Goal: Task Accomplishment & Management: Complete application form

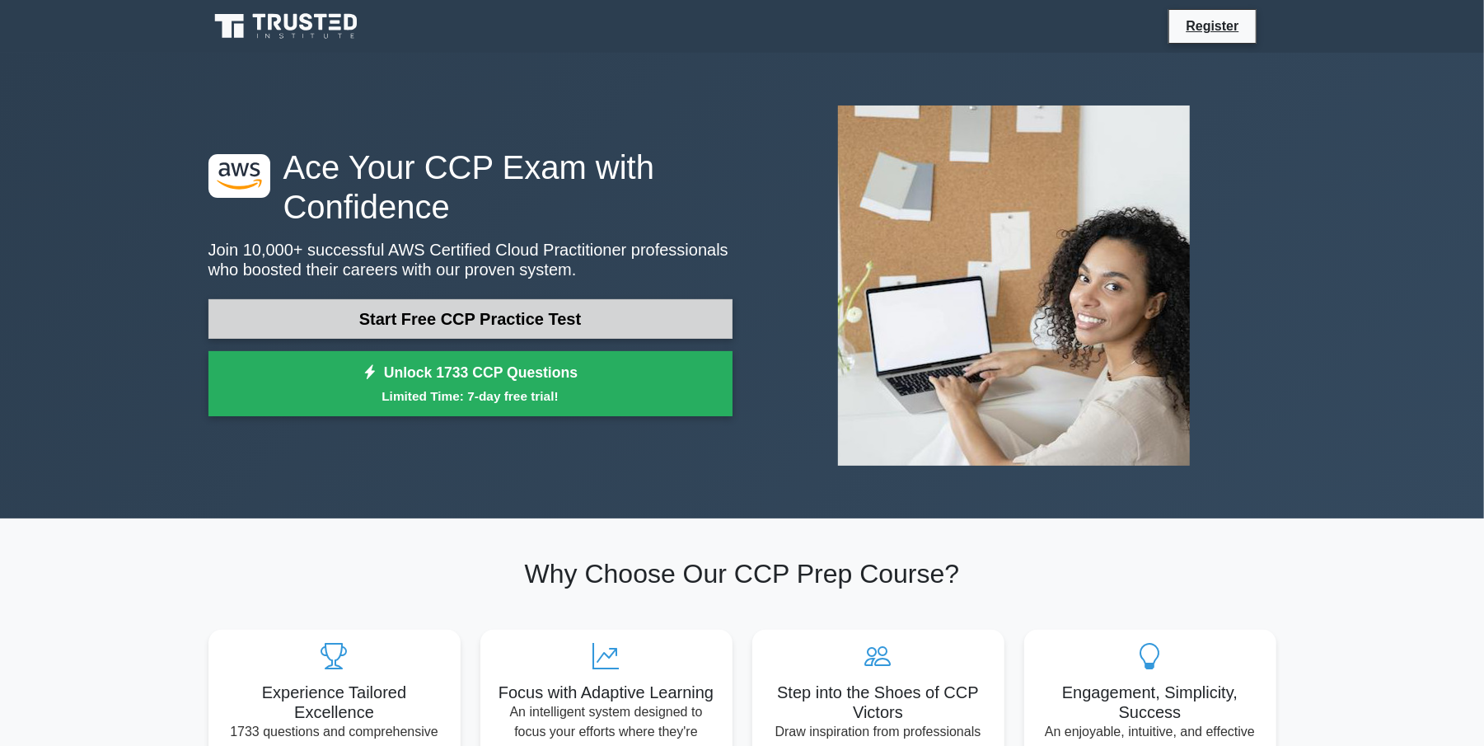
click at [541, 316] on link "Start Free CCP Practice Test" at bounding box center [470, 319] width 524 height 40
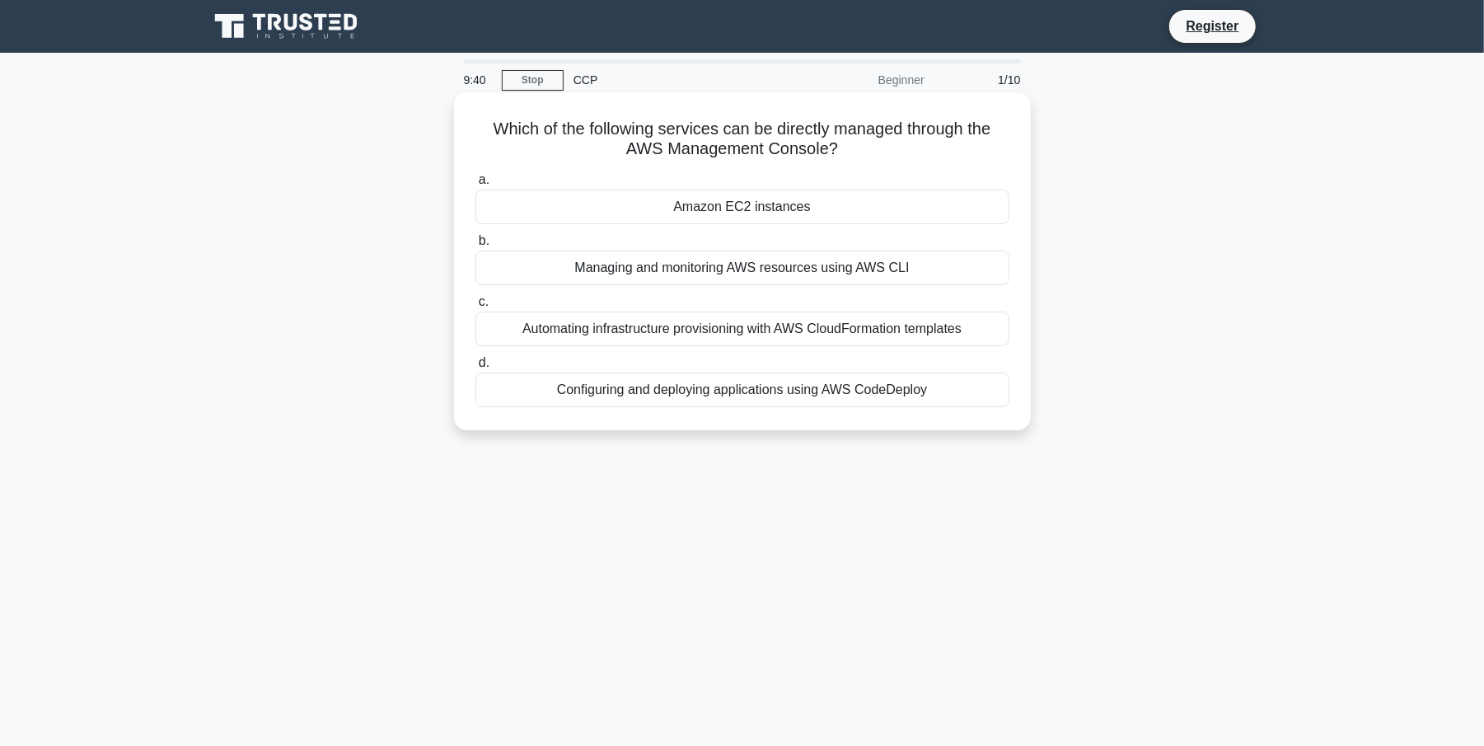
click at [720, 340] on div "Automating infrastructure provisioning with AWS CloudFormation templates" at bounding box center [742, 328] width 534 height 35
click at [475, 307] on input "c. Automating infrastructure provisioning with AWS CloudFormation templates" at bounding box center [475, 302] width 0 height 11
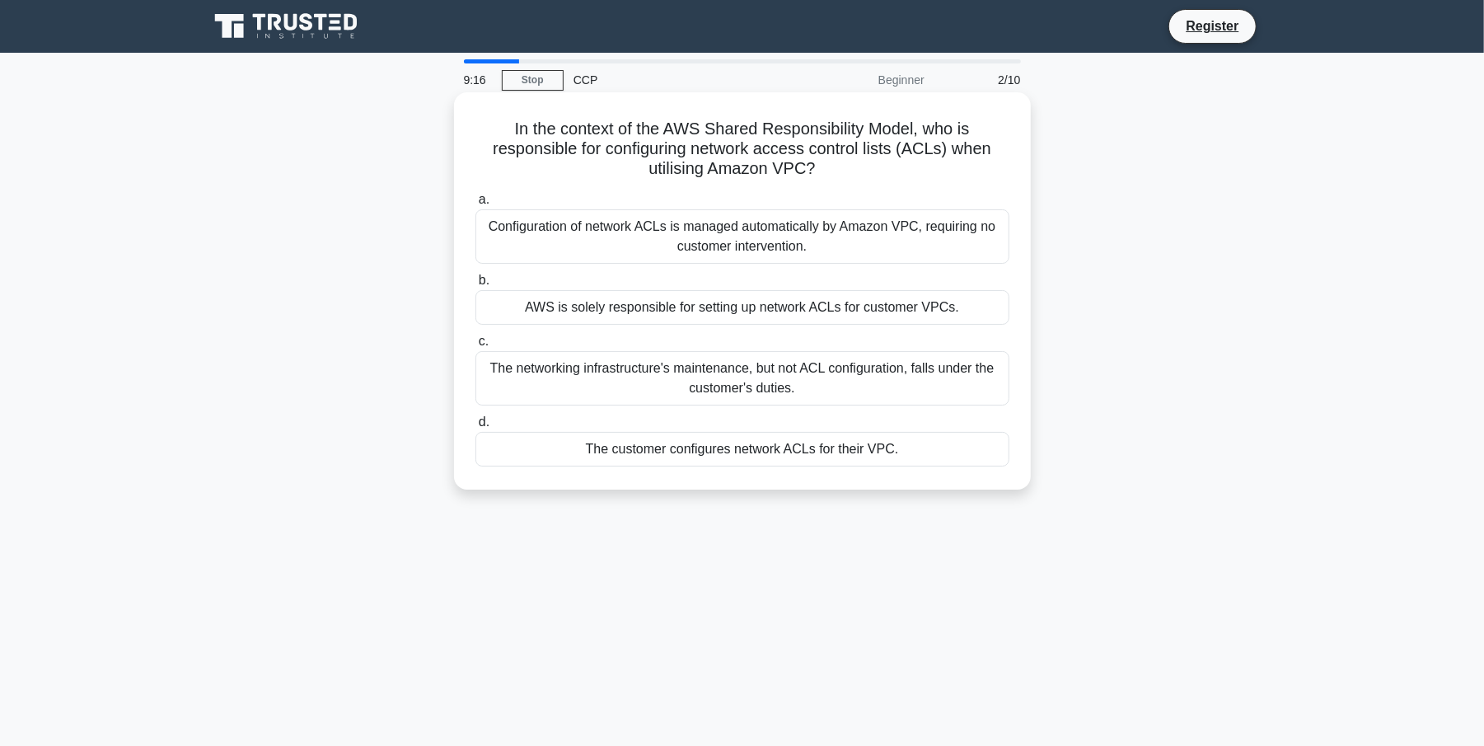
click at [831, 376] on div "The networking infrastructure's maintenance, but not ACL configuration, falls u…" at bounding box center [742, 378] width 534 height 54
click at [475, 347] on input "c. The networking infrastructure's maintenance, but not ACL configuration, fall…" at bounding box center [475, 341] width 0 height 11
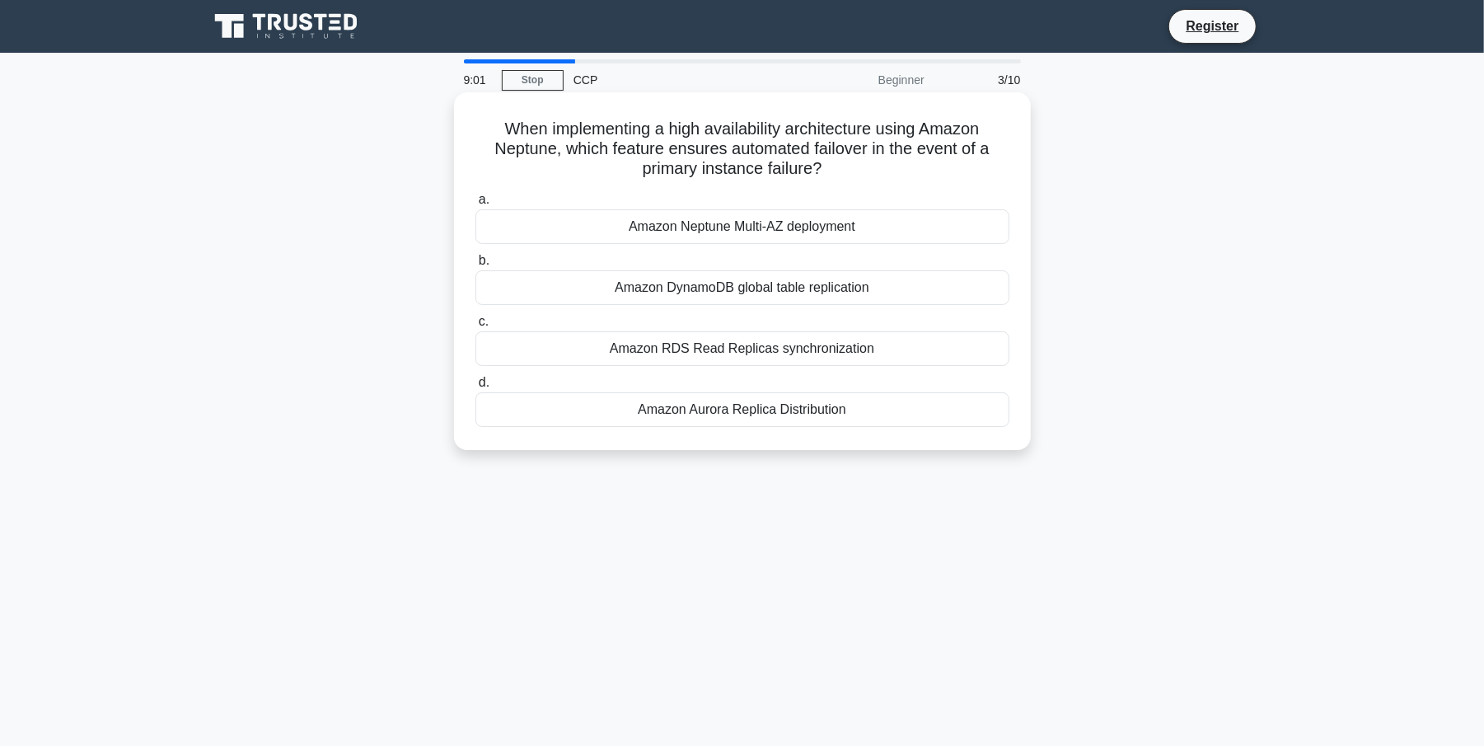
click at [838, 288] on div "Amazon DynamoDB global table replication" at bounding box center [742, 287] width 534 height 35
click at [475, 266] on input "b. Amazon DynamoDB global table replication" at bounding box center [475, 260] width 0 height 11
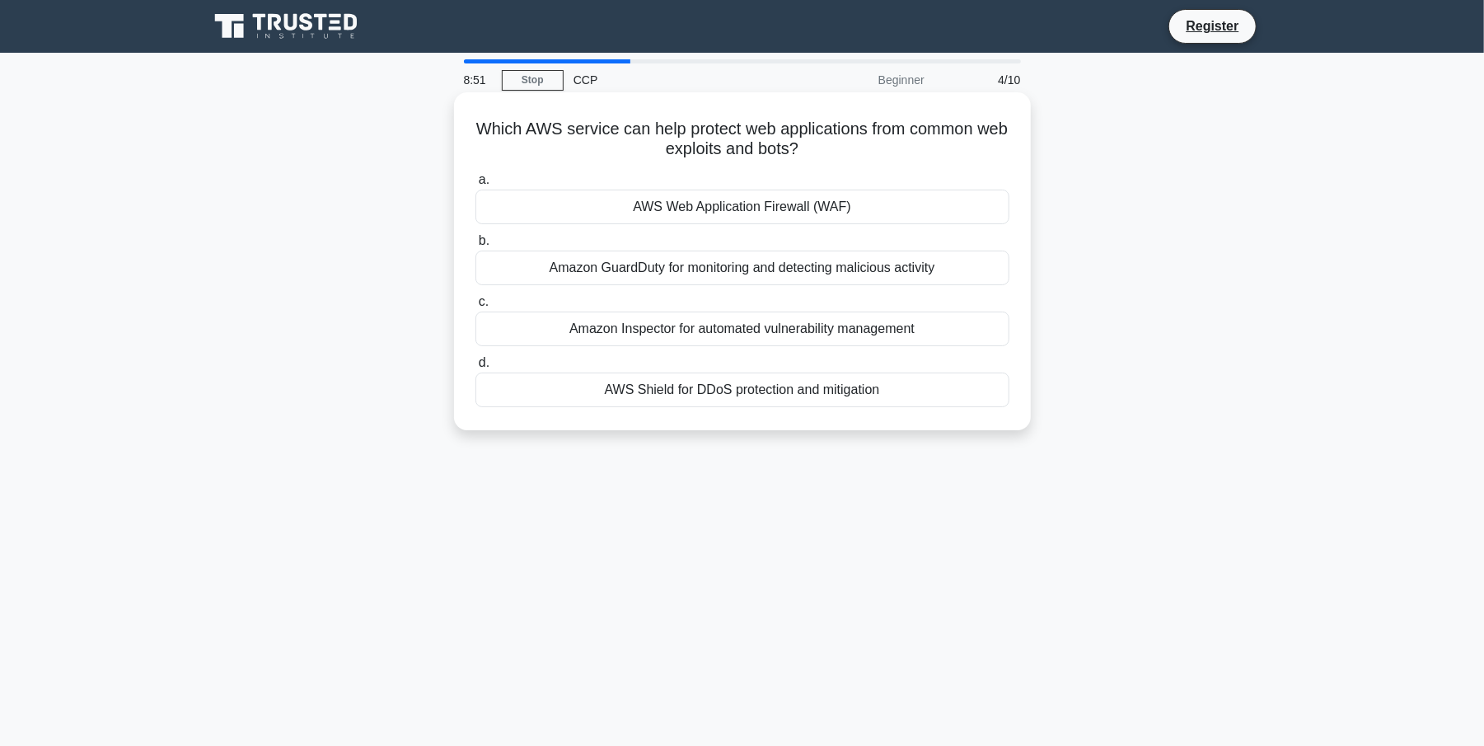
click at [814, 211] on div "AWS Web Application Firewall (WAF)" at bounding box center [742, 206] width 534 height 35
click at [475, 185] on input "a. AWS Web Application Firewall (WAF)" at bounding box center [475, 180] width 0 height 11
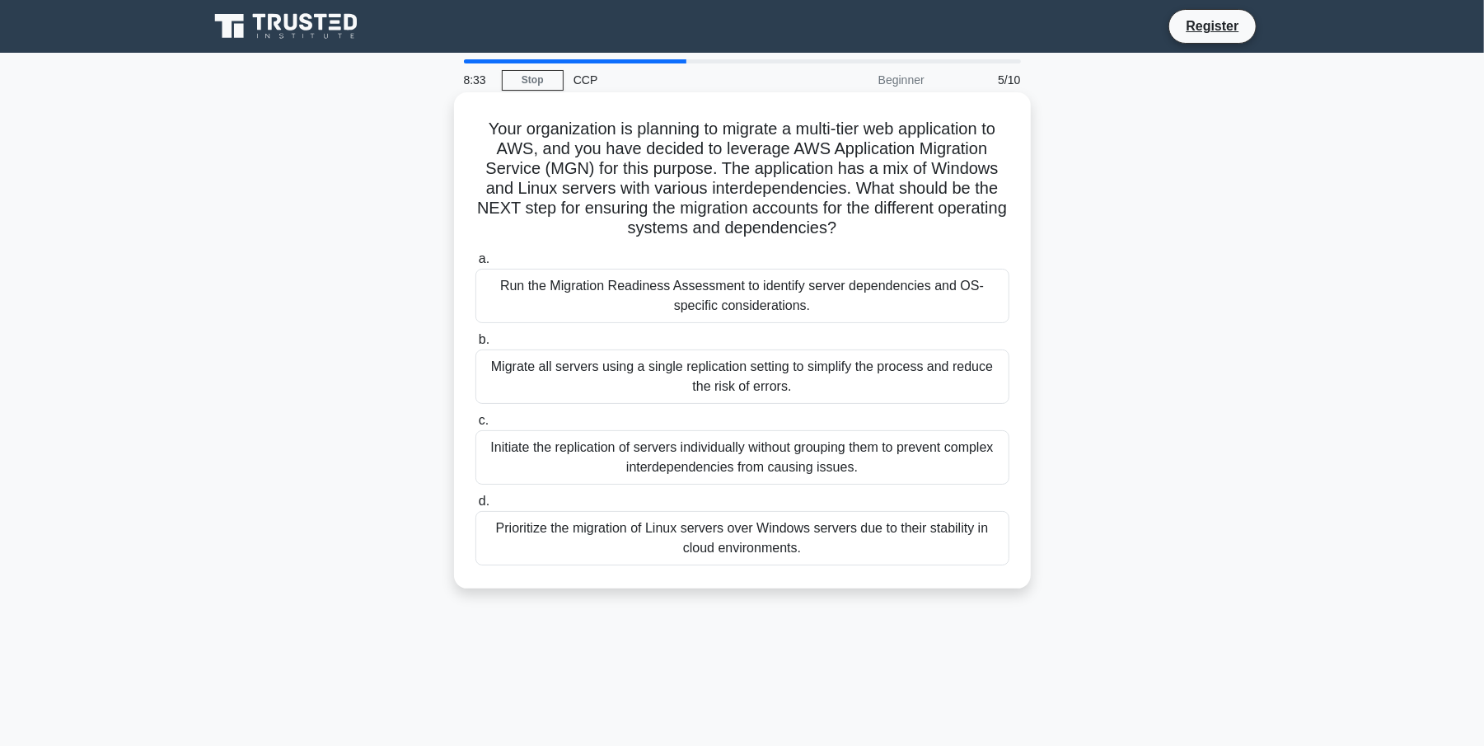
click at [657, 393] on div "Migrate all servers using a single replication setting to simplify the process …" at bounding box center [742, 376] width 534 height 54
click at [475, 345] on input "b. Migrate all servers using a single replication setting to simplify the proce…" at bounding box center [475, 339] width 0 height 11
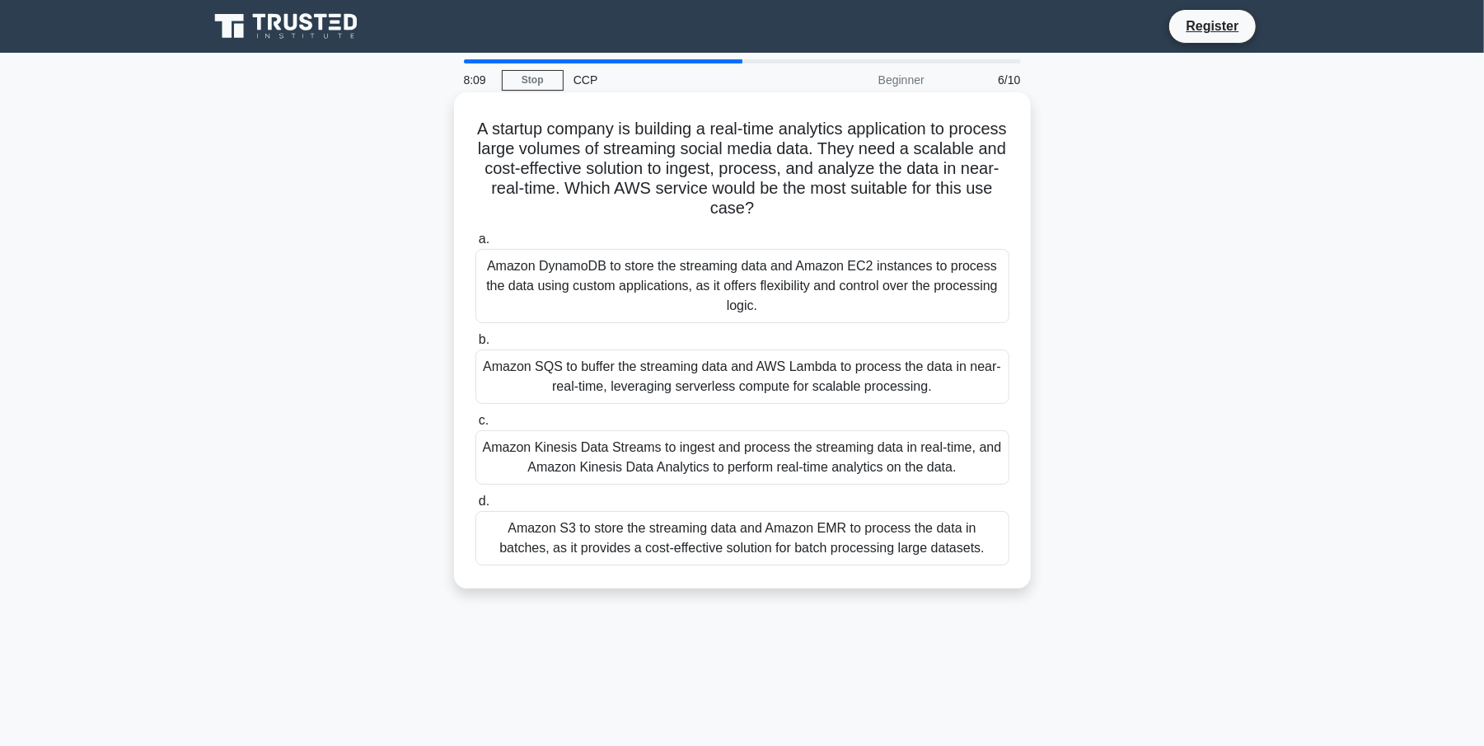
click at [793, 468] on div "Amazon Kinesis Data Streams to ingest and process the streaming data in real-ti…" at bounding box center [742, 457] width 534 height 54
click at [475, 426] on input "c. Amazon Kinesis Data Streams to ingest and process the streaming data in real…" at bounding box center [475, 420] width 0 height 11
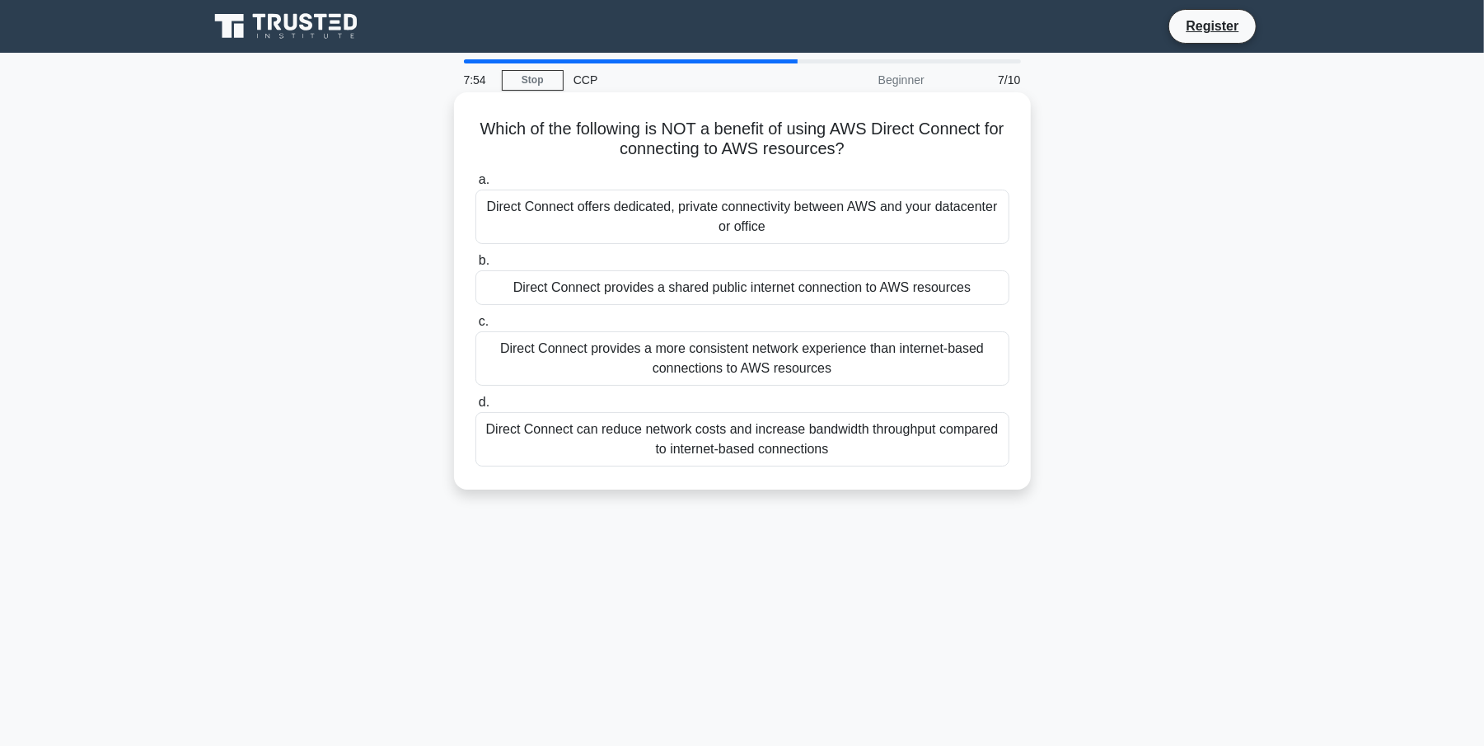
click at [788, 297] on div "Direct Connect provides a shared public internet connection to AWS resources" at bounding box center [742, 287] width 534 height 35
click at [475, 266] on input "b. Direct Connect provides a shared public internet connection to AWS resources" at bounding box center [475, 260] width 0 height 11
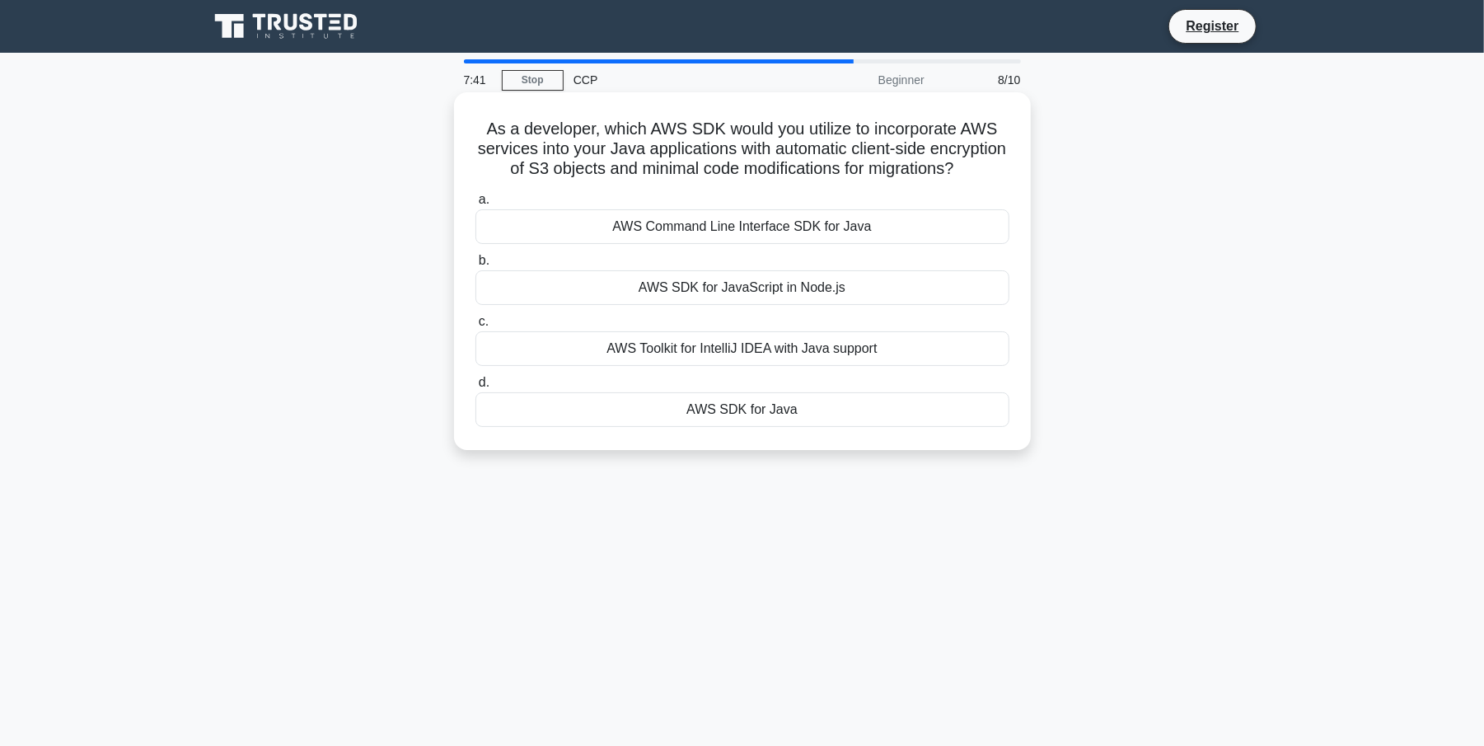
click at [862, 244] on div "AWS Command Line Interface SDK for Java" at bounding box center [742, 226] width 534 height 35
click at [475, 205] on input "a. AWS Command Line Interface SDK for Java" at bounding box center [475, 199] width 0 height 11
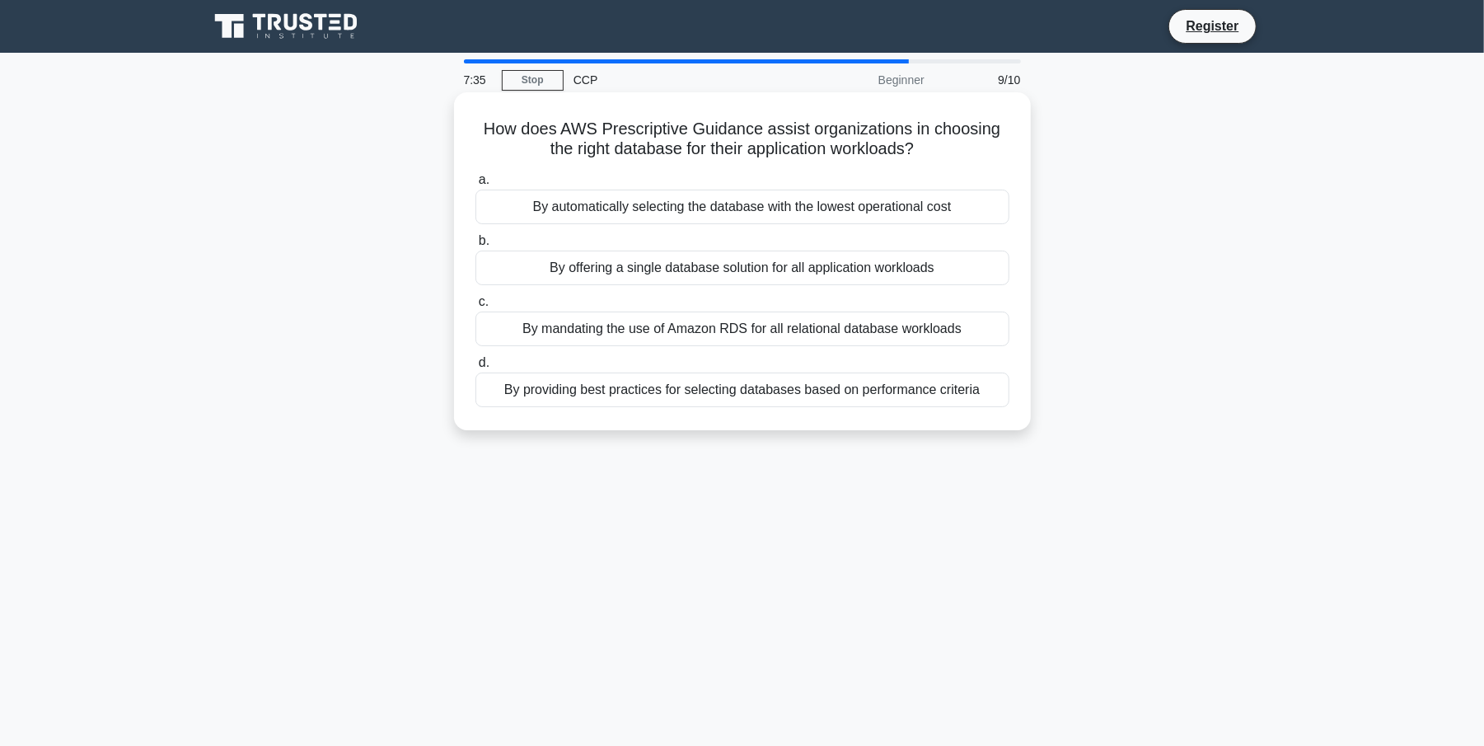
click at [779, 209] on div "By automatically selecting the database with the lowest operational cost" at bounding box center [742, 206] width 534 height 35
click at [826, 206] on div "By automatically selecting the database with the lowest operational cost" at bounding box center [742, 206] width 534 height 35
click at [732, 264] on div "By offering a single database solution for all application workloads" at bounding box center [742, 267] width 534 height 35
click at [475, 246] on input "b. By offering a single database solution for all application workloads" at bounding box center [475, 241] width 0 height 11
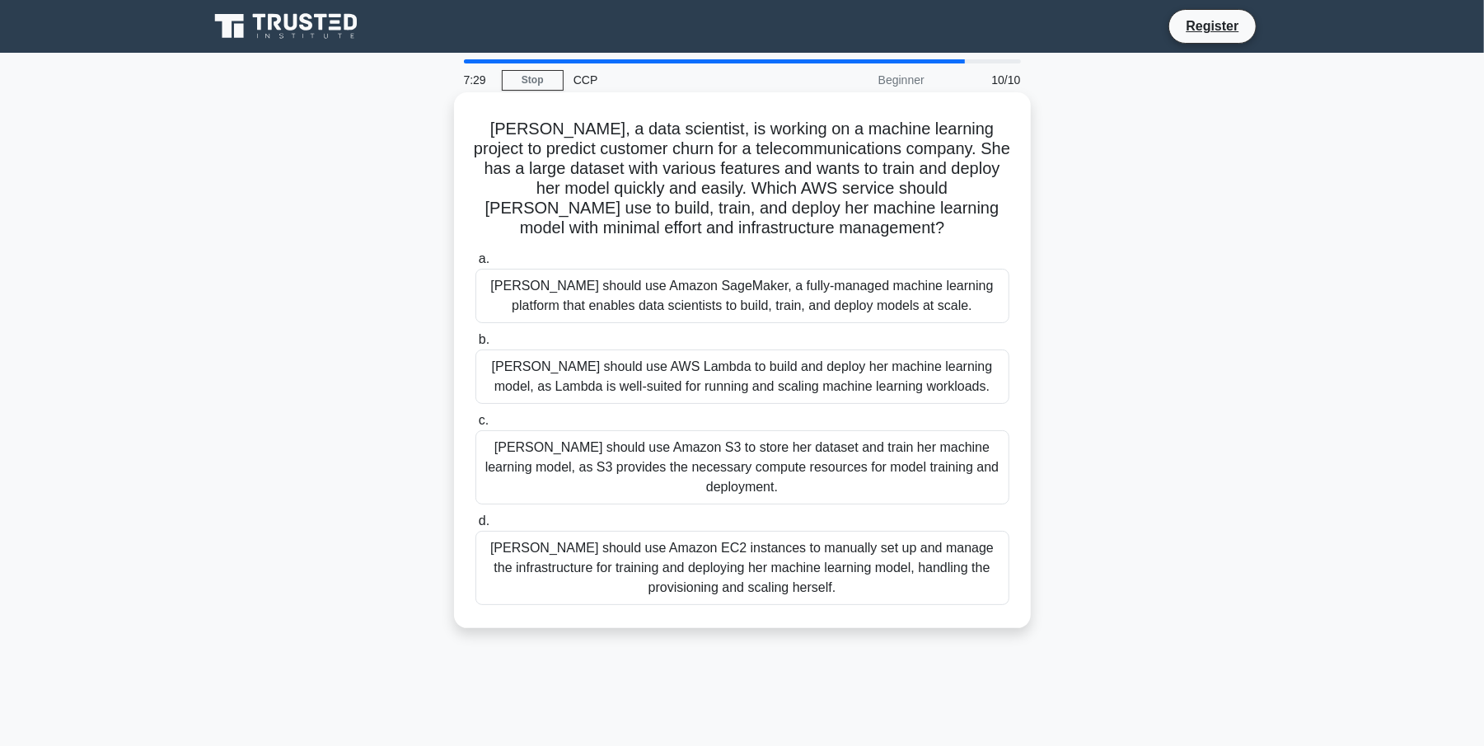
click at [742, 379] on div "Sarah should use AWS Lambda to build and deploy her machine learning model, as …" at bounding box center [742, 376] width 534 height 54
click at [475, 345] on input "b. Sarah should use AWS Lambda to build and deploy her machine learning model, …" at bounding box center [475, 339] width 0 height 11
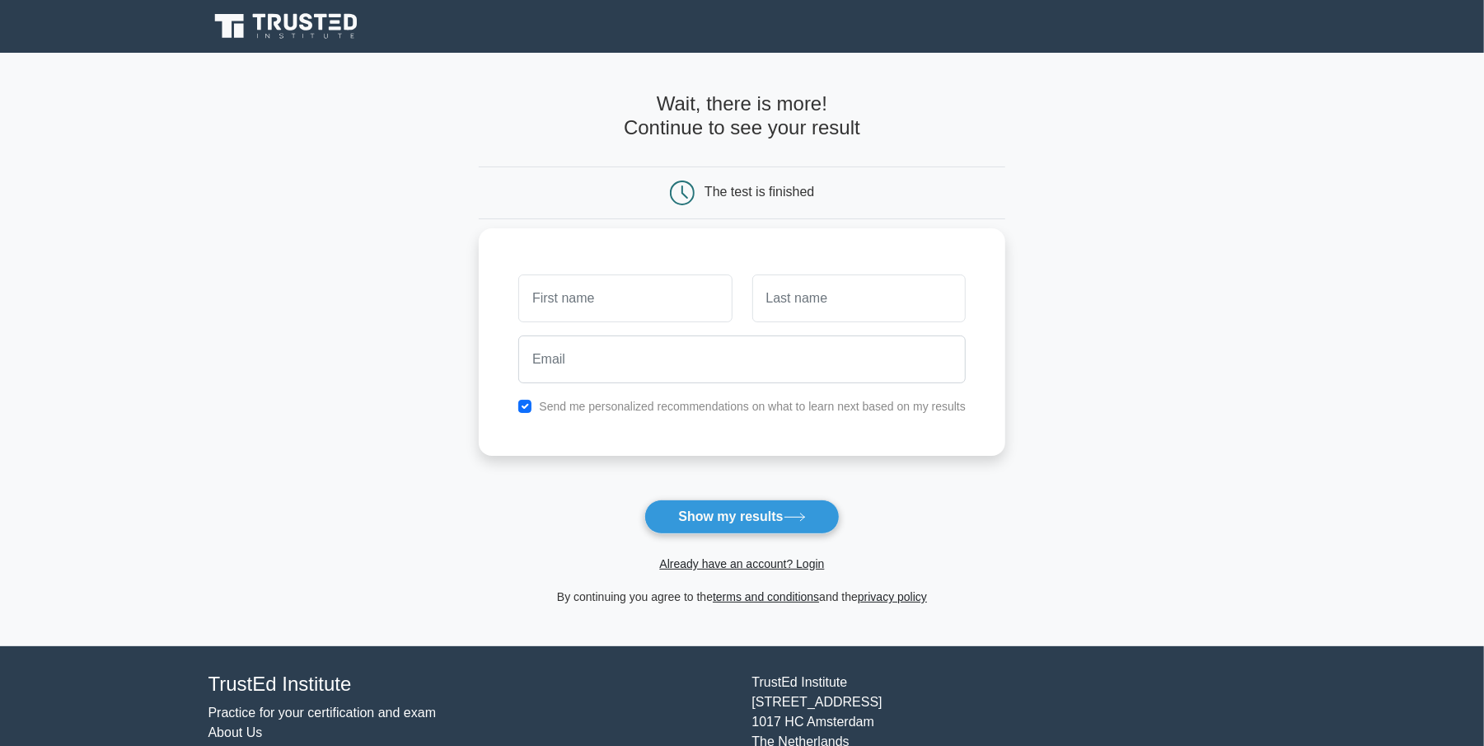
click at [644, 287] on input "text" at bounding box center [624, 298] width 213 height 48
type input "Alimi"
click at [817, 308] on input "text" at bounding box center [858, 298] width 213 height 48
type input "Azeez"
click at [703, 371] on input "email" at bounding box center [741, 359] width 447 height 48
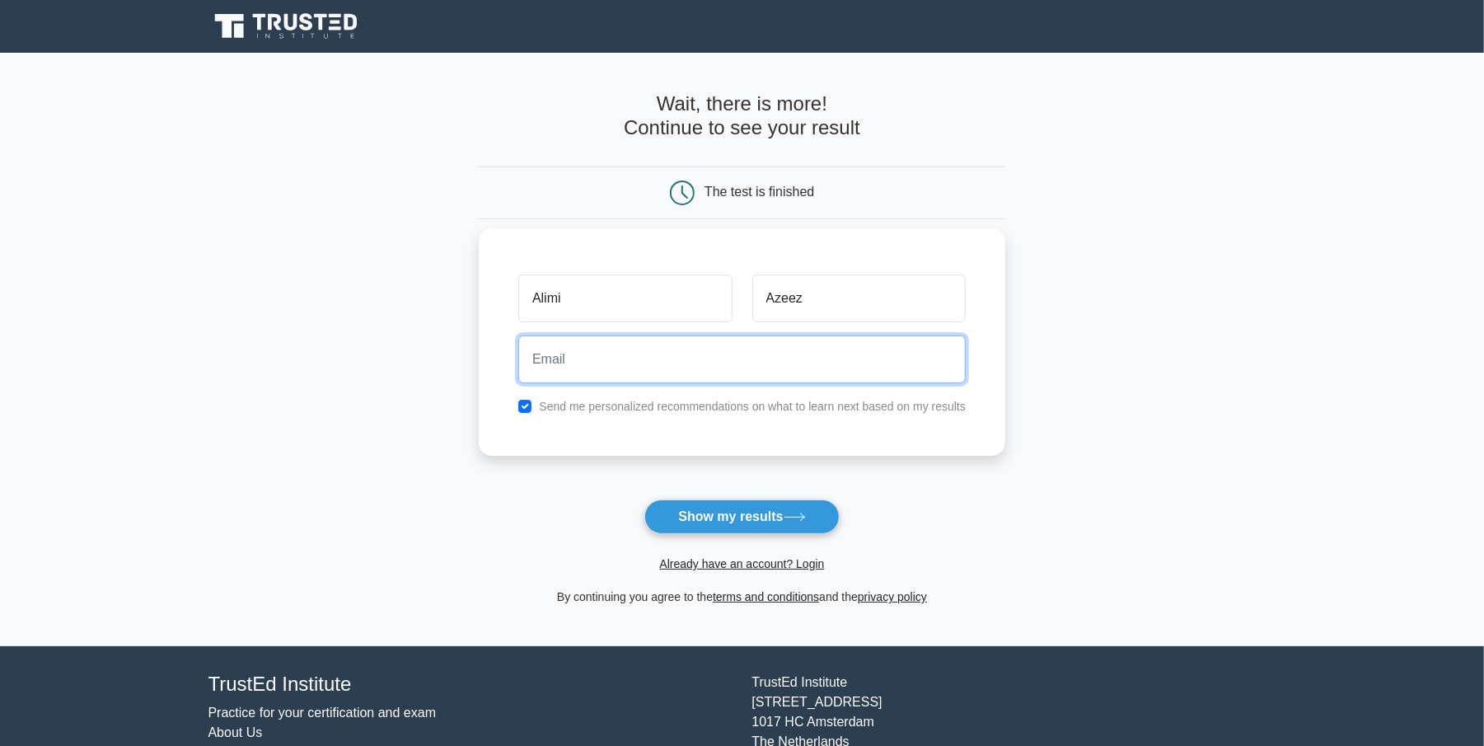
type input "alimiazeez4@gmail.com"
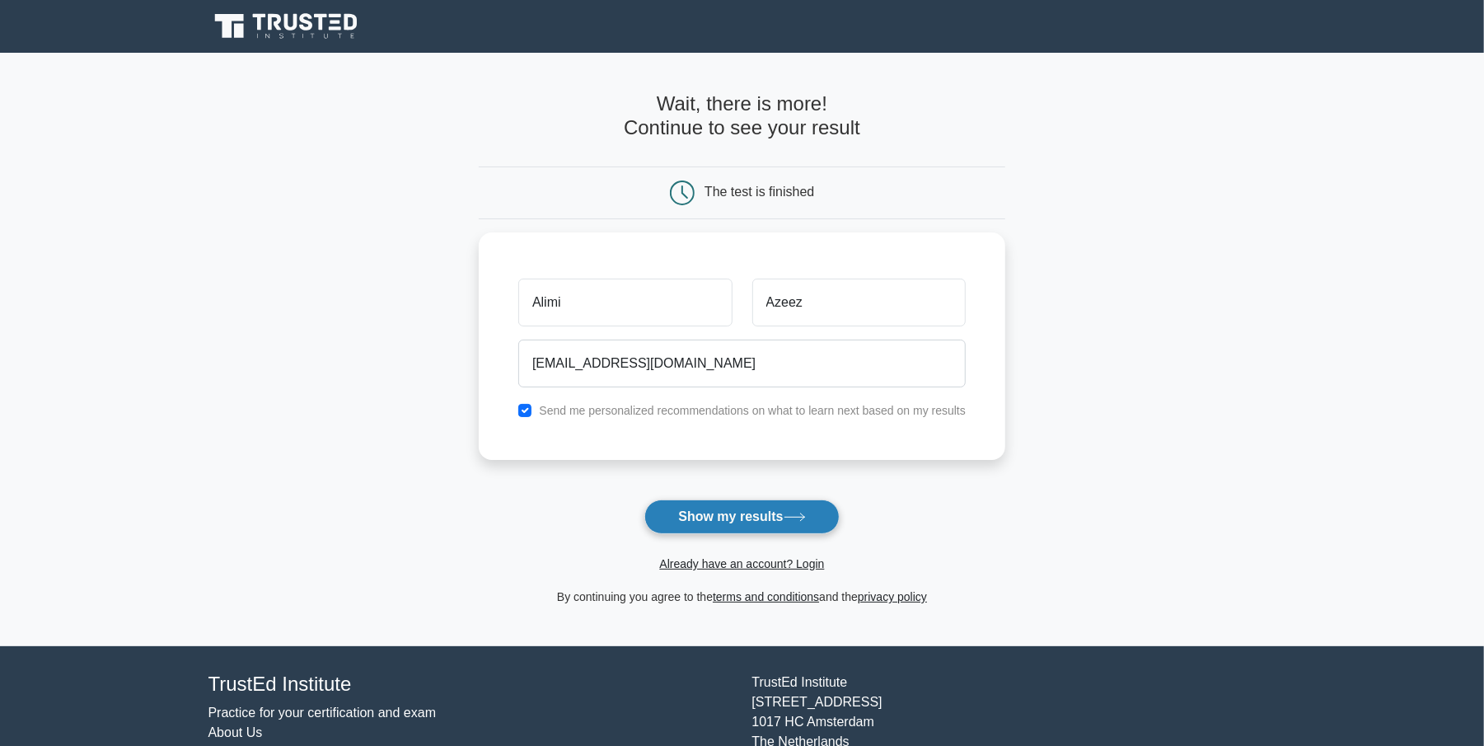
click at [770, 518] on button "Show my results" at bounding box center [741, 516] width 194 height 35
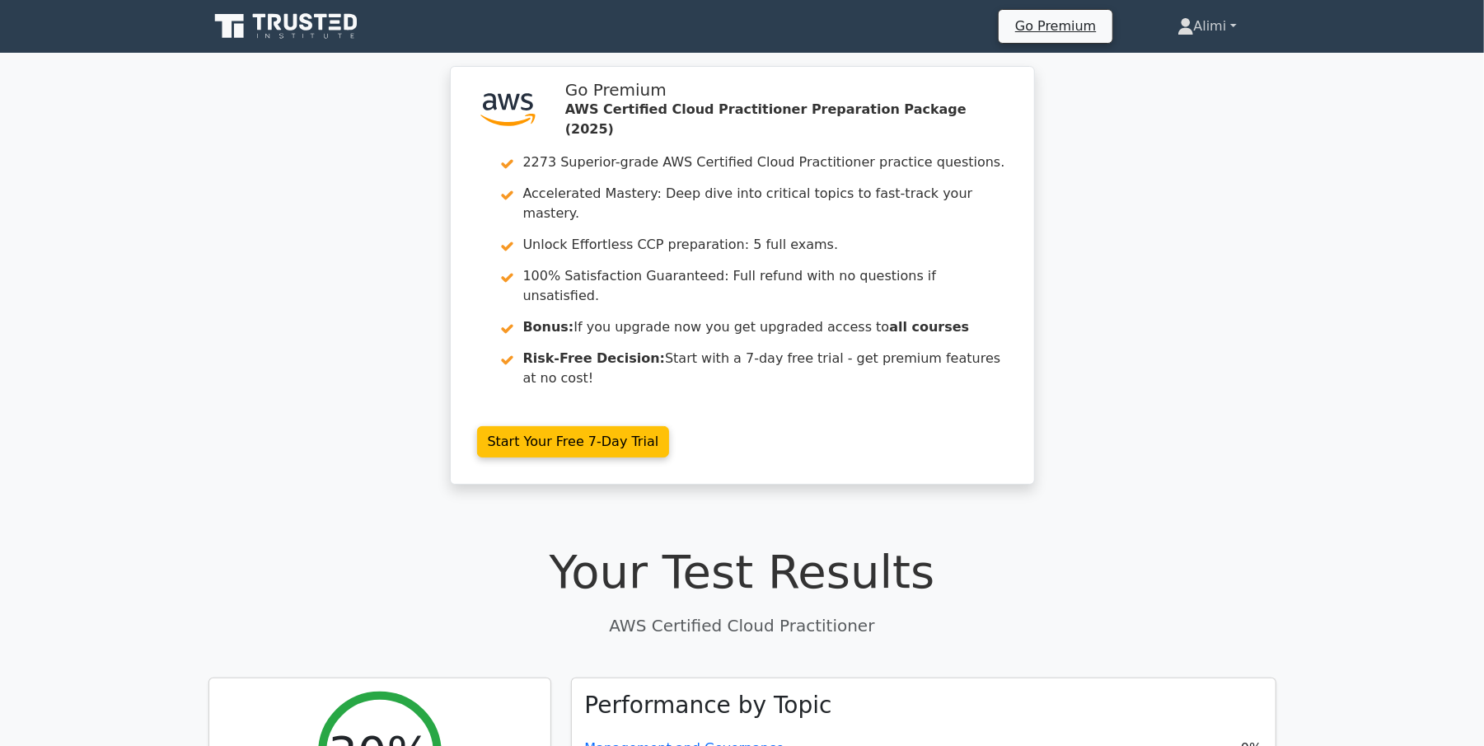
click at [1224, 21] on link "Alimi" at bounding box center [1207, 26] width 138 height 33
